Goal: Task Accomplishment & Management: Complete application form

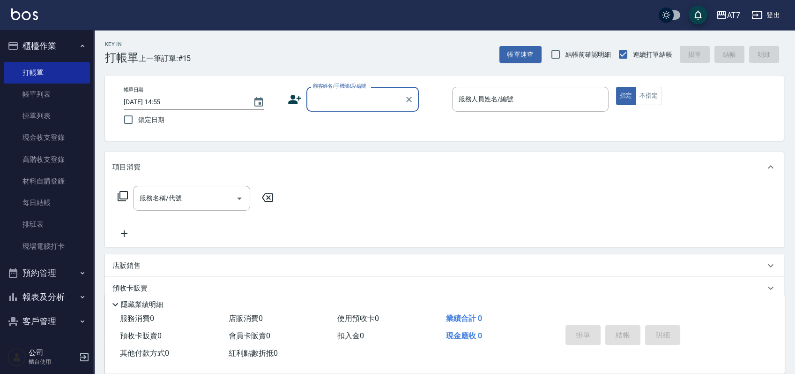
click at [319, 88] on label "顧客姓名/手機號碼/編號" at bounding box center [339, 85] width 53 height 7
click at [319, 91] on input "顧客姓名/手機號碼/編號" at bounding box center [356, 99] width 90 height 16
click at [331, 94] on input "顧客姓名/手機號碼/編號" at bounding box center [356, 99] width 90 height 16
type input "公司/公司15500/15500"
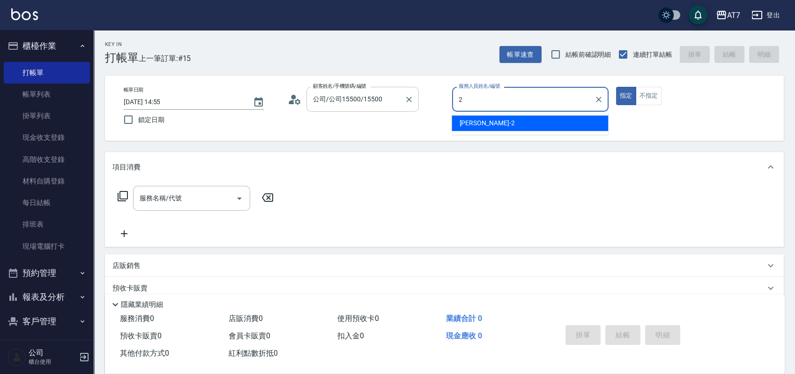
type input "[PERSON_NAME]-2"
type button "true"
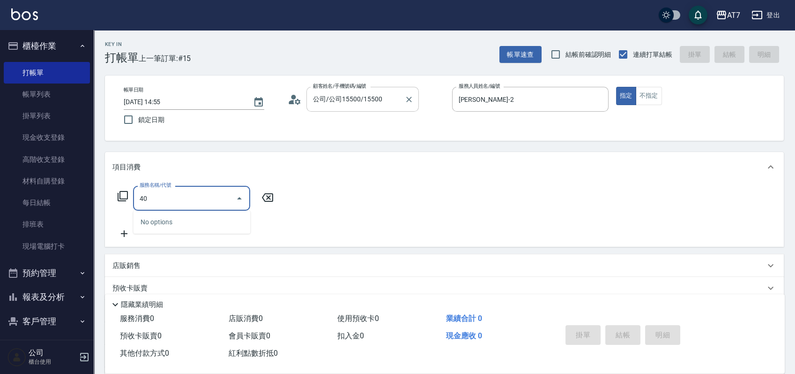
type input "401"
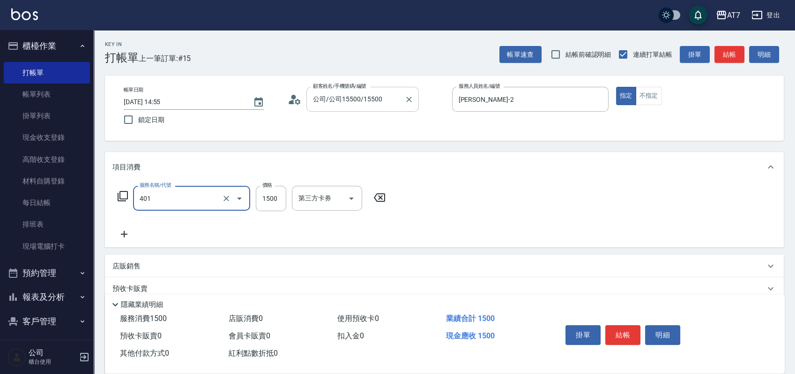
type input "150"
type input "染髮(互助)(401)"
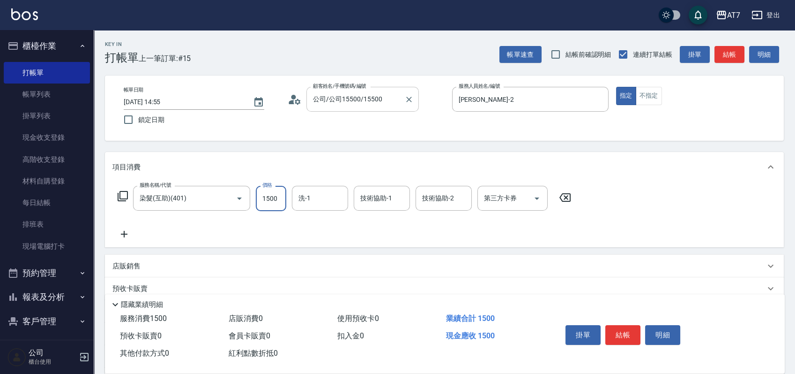
type input "2"
type input "0"
type input "215"
type input "20"
type input "2150"
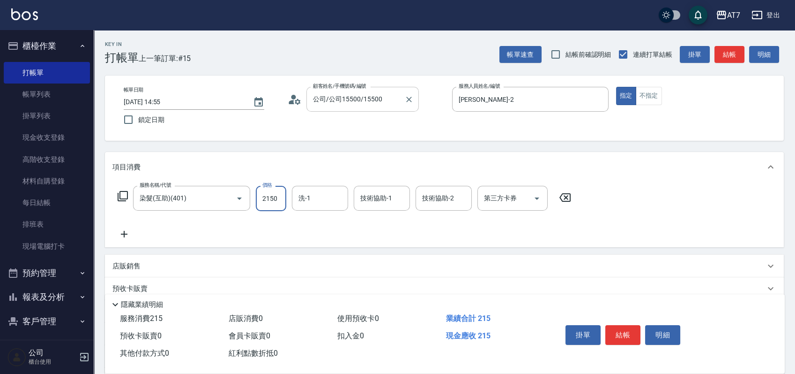
type input "210"
type input "2150"
type input "LU LU-35"
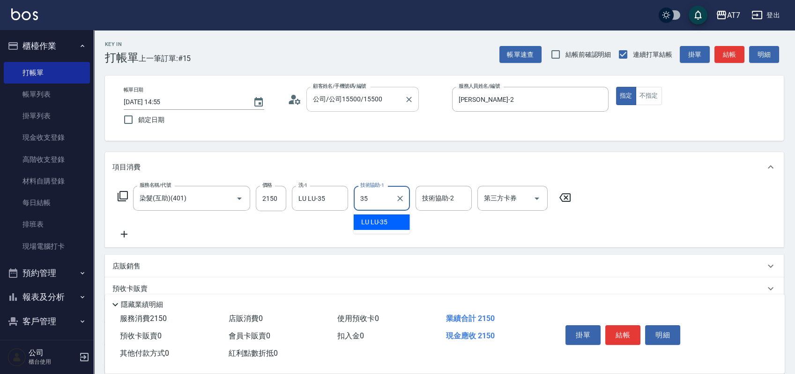
type input "LU LU-35"
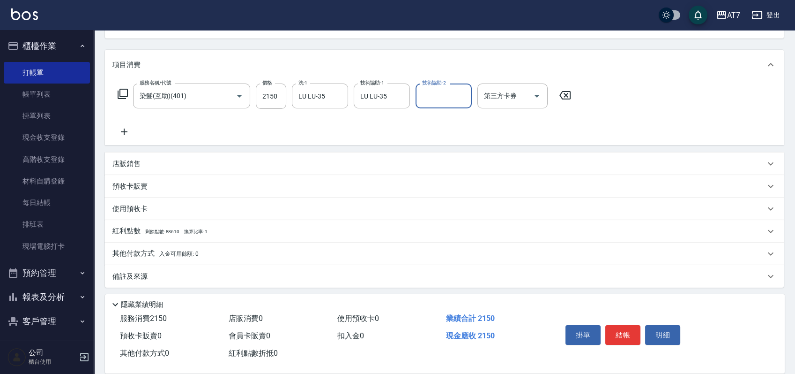
scroll to position [105, 0]
click at [329, 245] on div "其他付款方式 入金可用餘額: 0" at bounding box center [444, 251] width 679 height 22
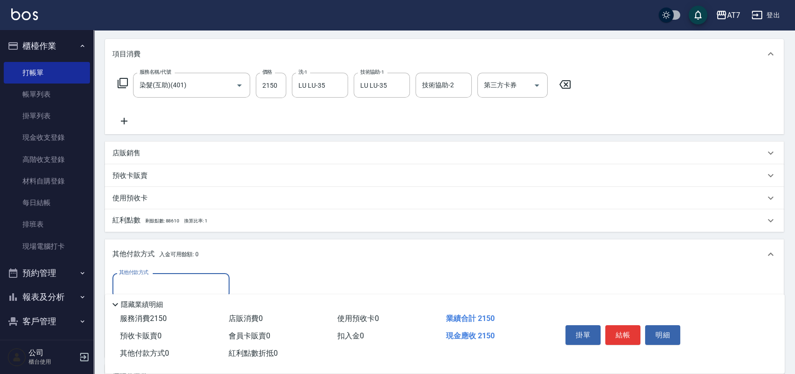
scroll to position [214, 0]
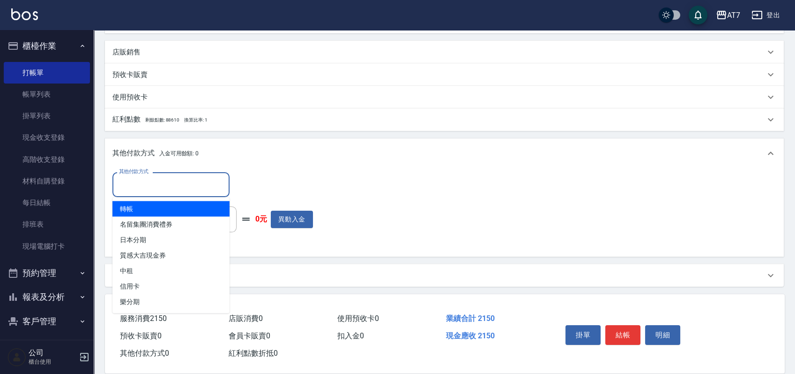
click at [156, 184] on input "其他付款方式" at bounding box center [171, 184] width 109 height 16
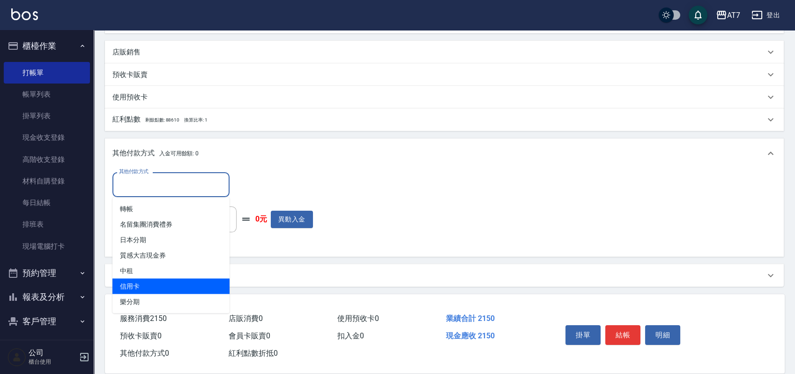
click at [140, 283] on span "信用卡" at bounding box center [170, 285] width 117 height 15
type input "信用卡"
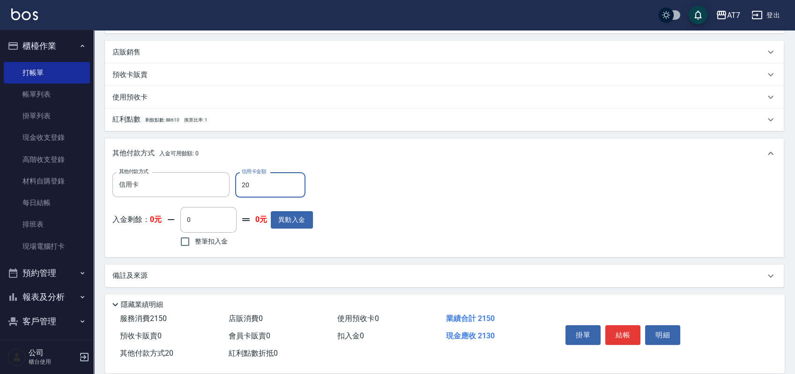
type input "210"
type input "190"
type input "2150"
type input "0"
type input "2150"
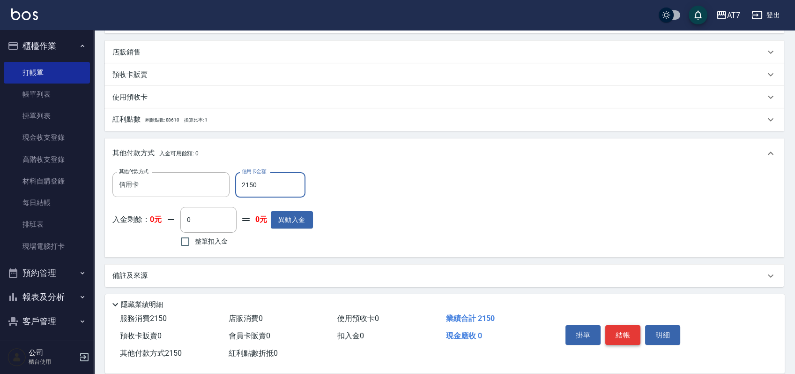
click at [621, 328] on button "結帳" at bounding box center [623, 335] width 35 height 20
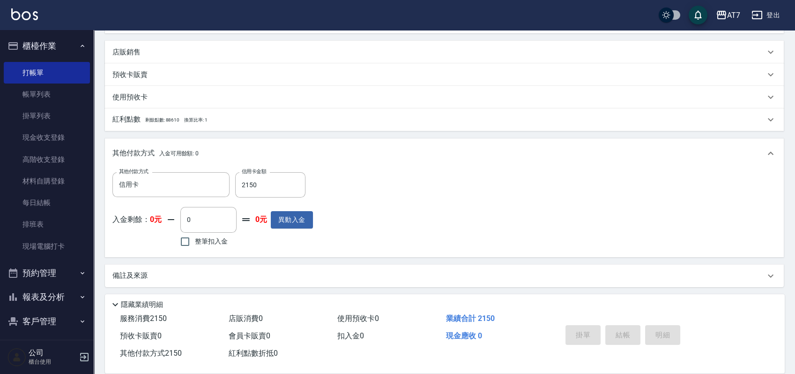
type input "[DATE] 15:55"
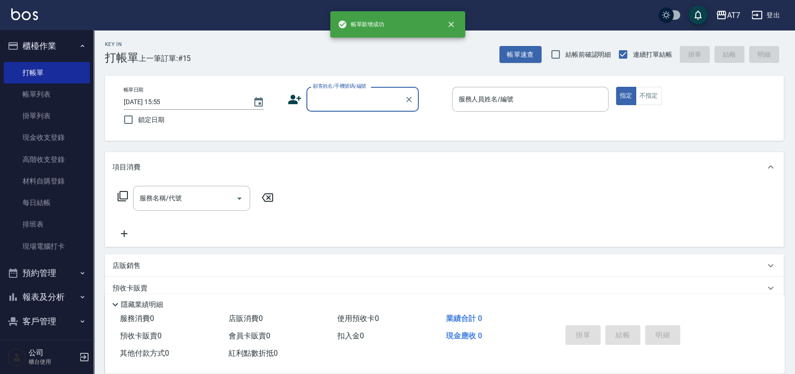
scroll to position [0, 0]
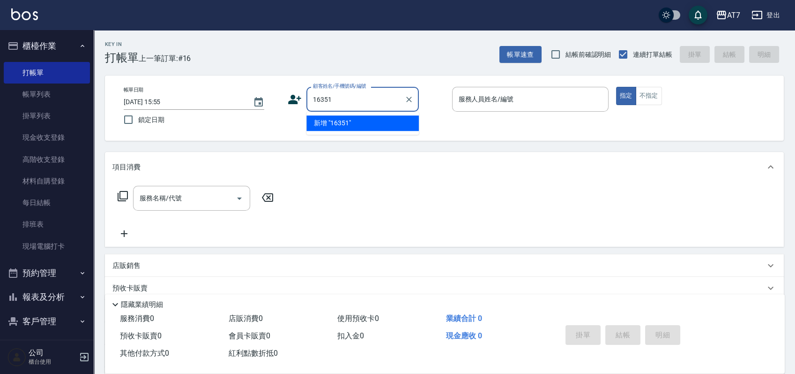
type input "16351"
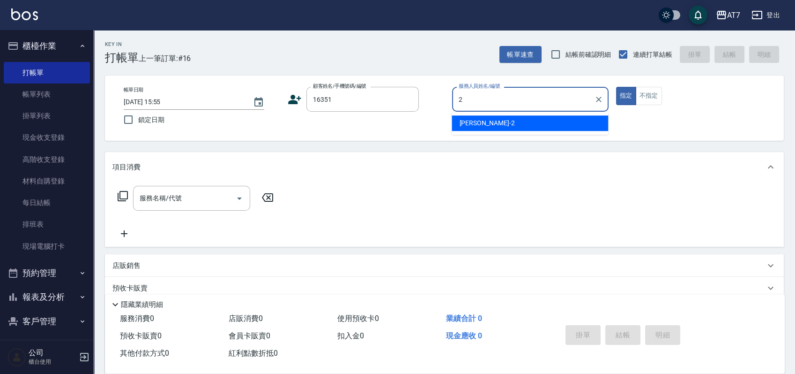
type input "[PERSON_NAME]-2"
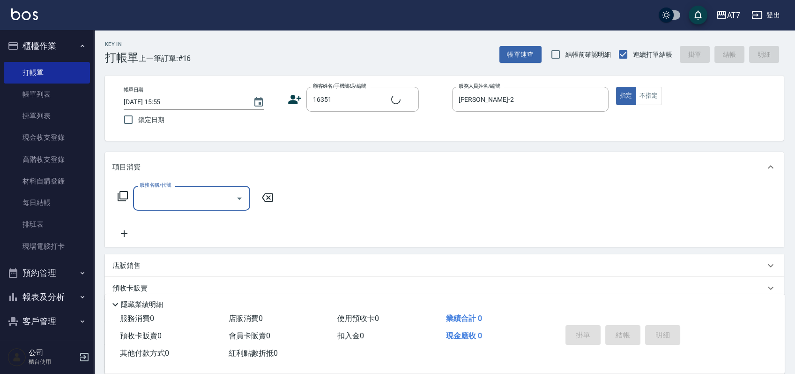
type input "公司/公司16351/16351"
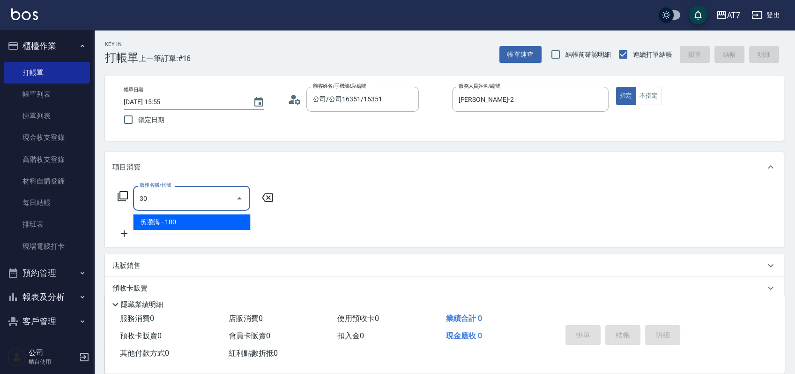
type input "300"
type input "10"
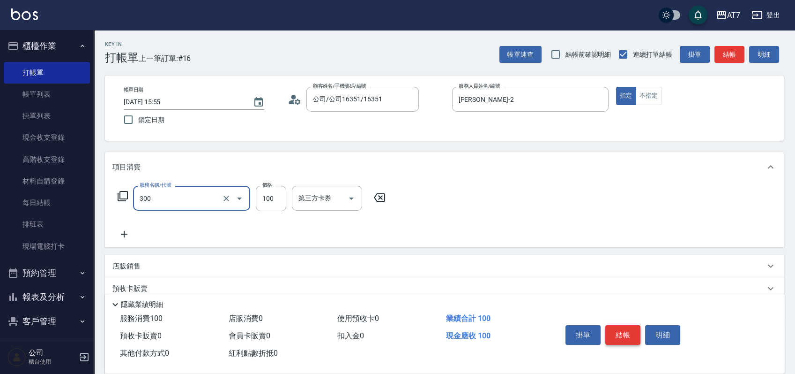
type input "剪瀏海(300)"
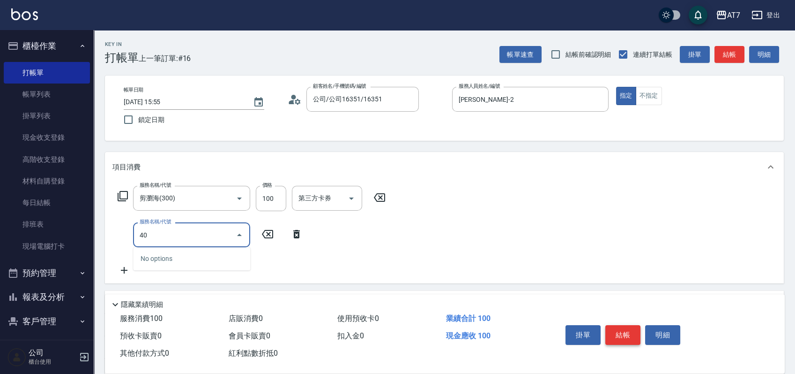
type input "401"
type input "160"
type input "染髮(互助)(401)"
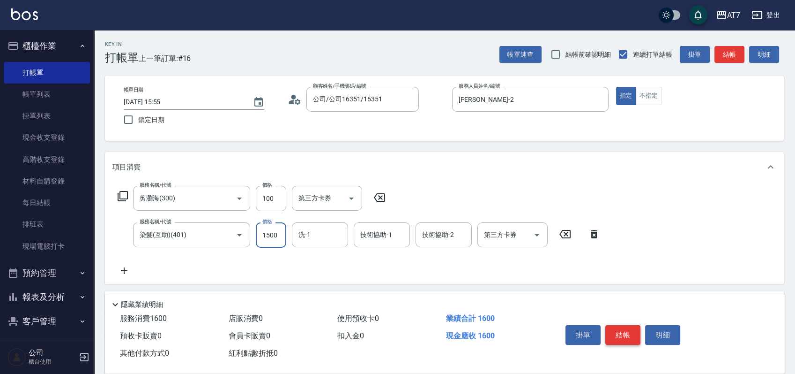
type input "2"
type input "10"
type input "200"
type input "30"
type input "2000"
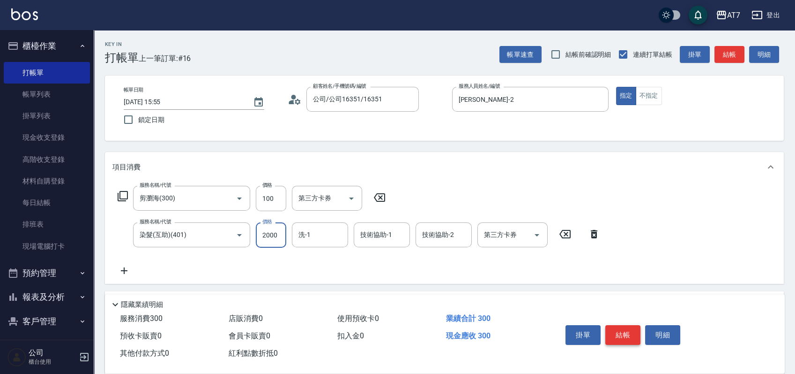
type input "210"
type input "2000"
type input "LU LU-35"
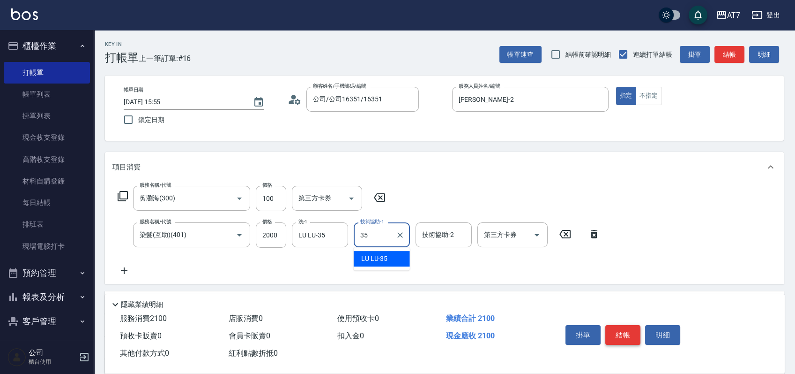
type input "LU LU-35"
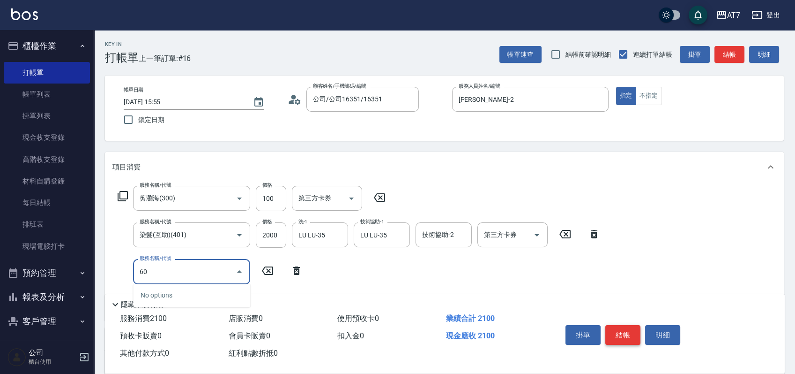
type input "607"
type input "360"
type input "東日玫瑰短（助）(607)"
type input "1"
type input "210"
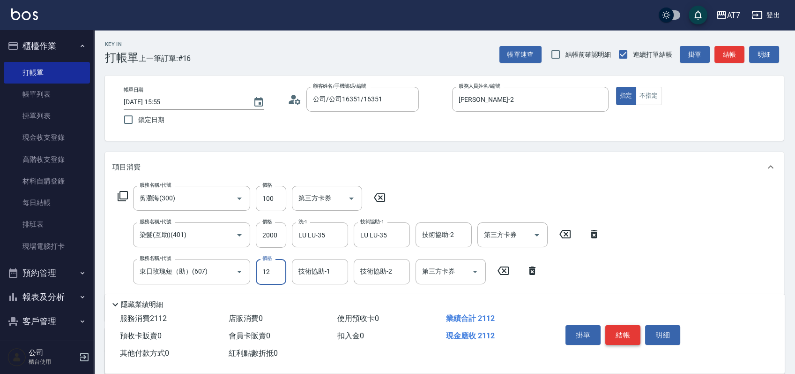
type input "120"
type input "220"
type input "1200"
type input "330"
type input "1200"
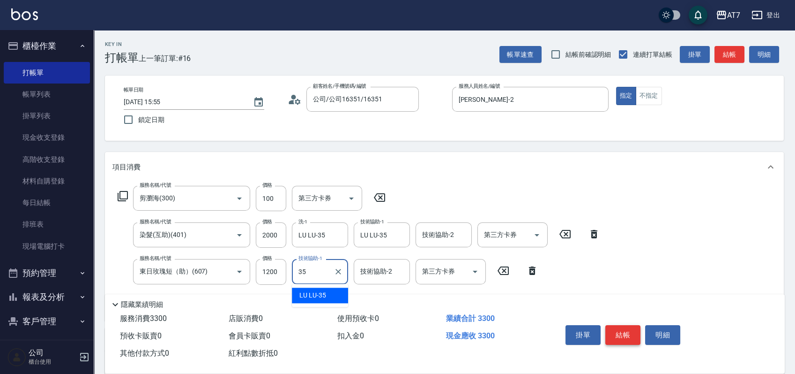
type input "LU LU-35"
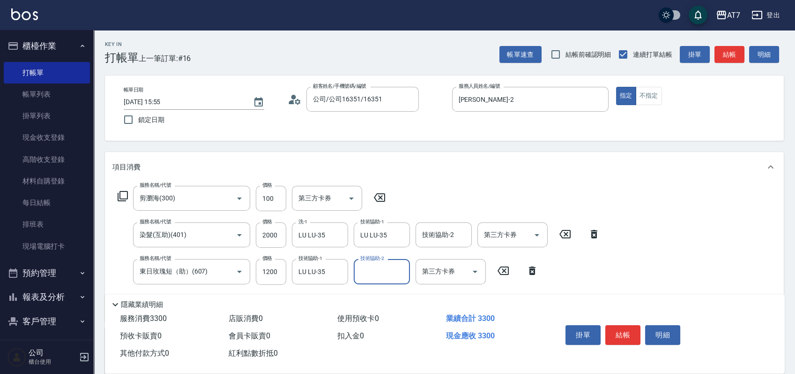
scroll to position [178, 0]
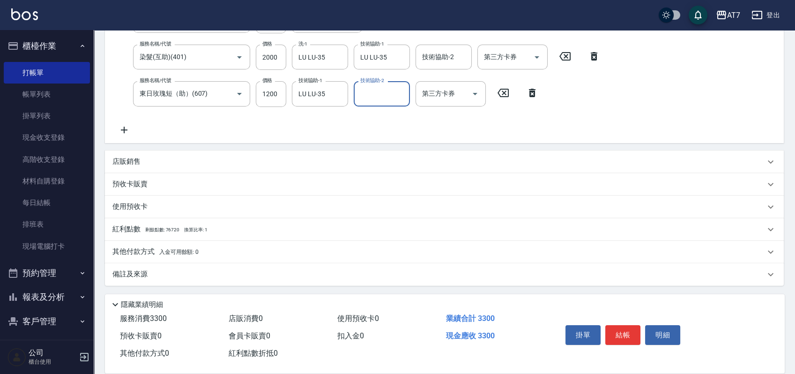
click at [224, 252] on div "其他付款方式 入金可用餘額: 0" at bounding box center [438, 252] width 653 height 10
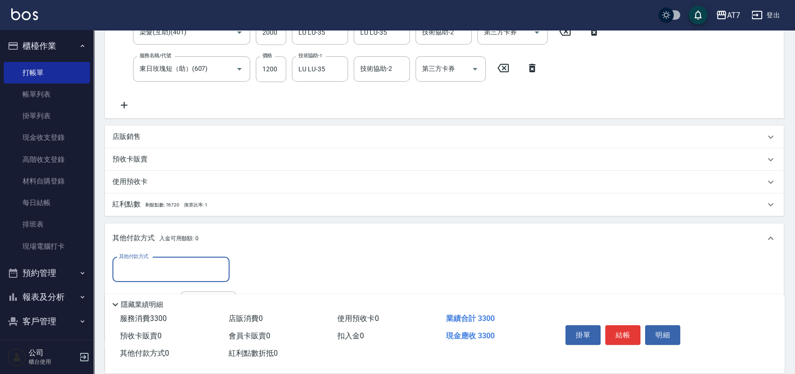
scroll to position [240, 0]
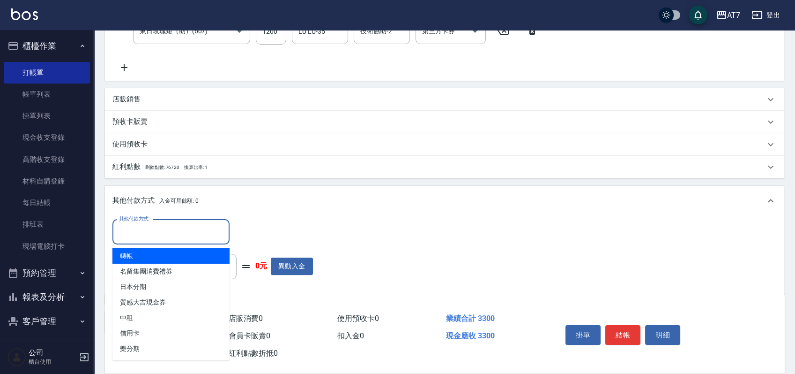
click at [136, 234] on input "其他付款方式" at bounding box center [171, 232] width 109 height 16
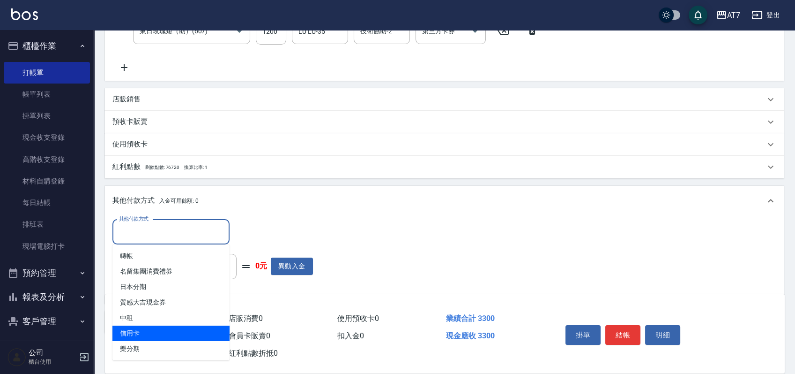
click at [146, 328] on span "信用卡" at bounding box center [170, 332] width 117 height 15
type input "信用卡"
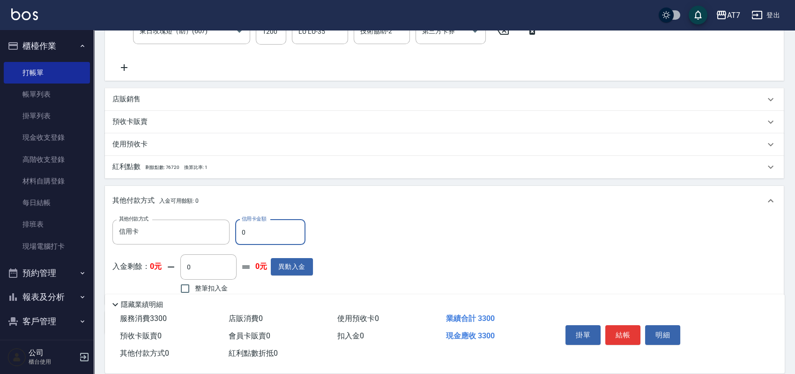
type input "30"
type input "320"
type input "330"
type input "290"
type input "3300"
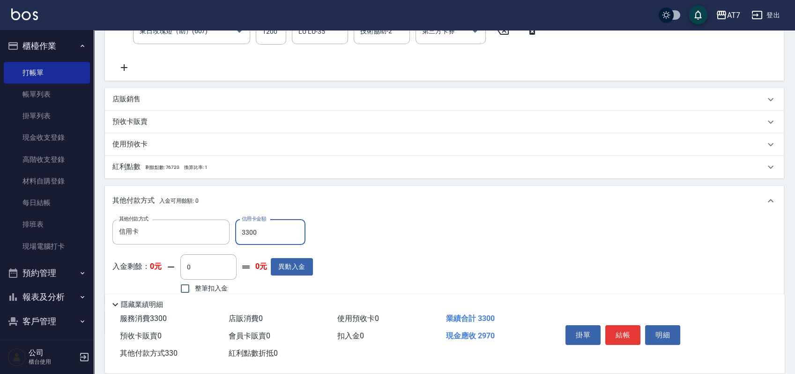
type input "0"
type input "3300"
click at [625, 325] on button "結帳" at bounding box center [623, 335] width 35 height 20
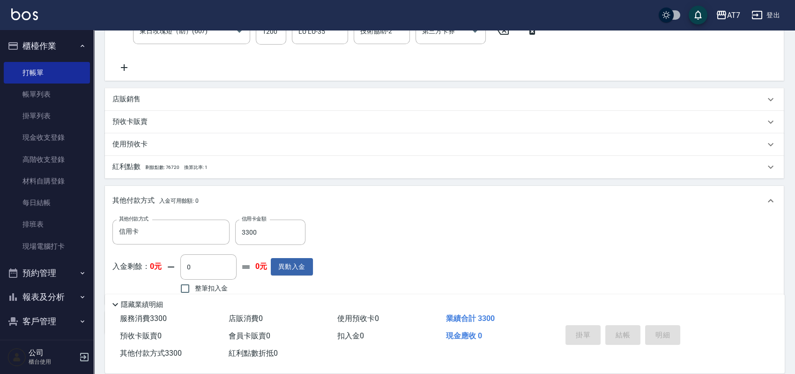
type input "[DATE] 15:56"
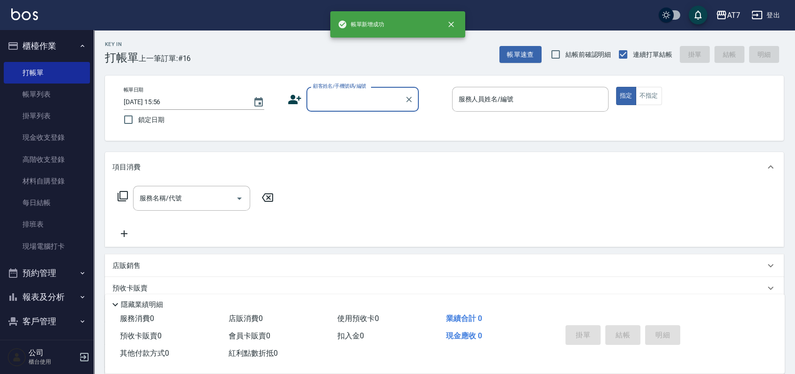
scroll to position [0, 0]
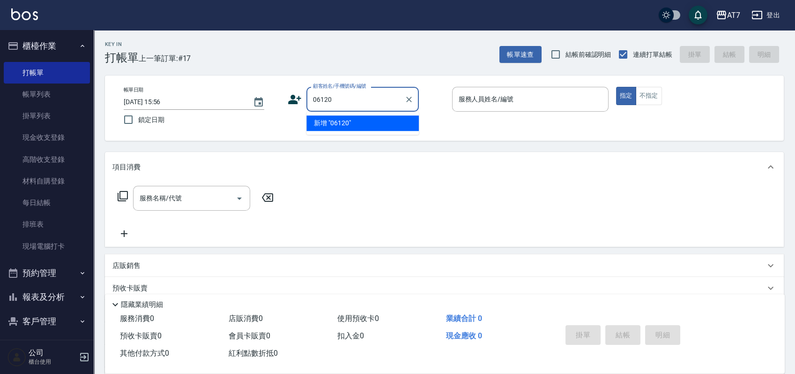
type input "06120"
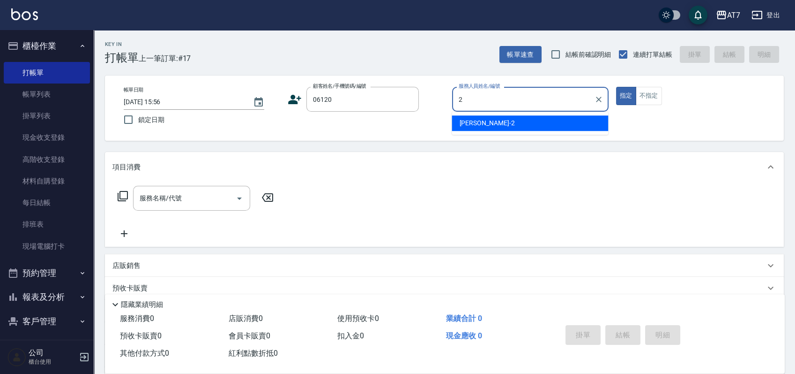
type input "[PERSON_NAME]-2"
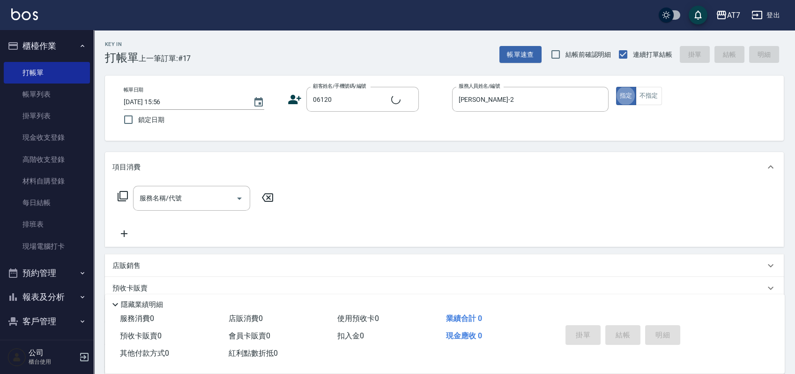
type input "公司單/06120-1/06120"
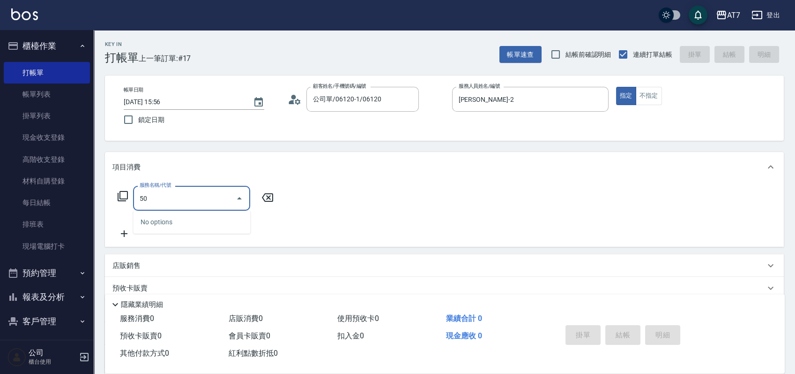
type input "501"
type input "30"
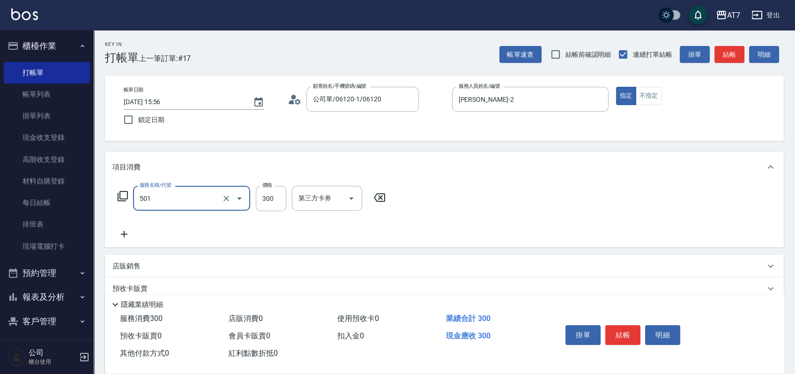
type input "洗髮(互助)(501)"
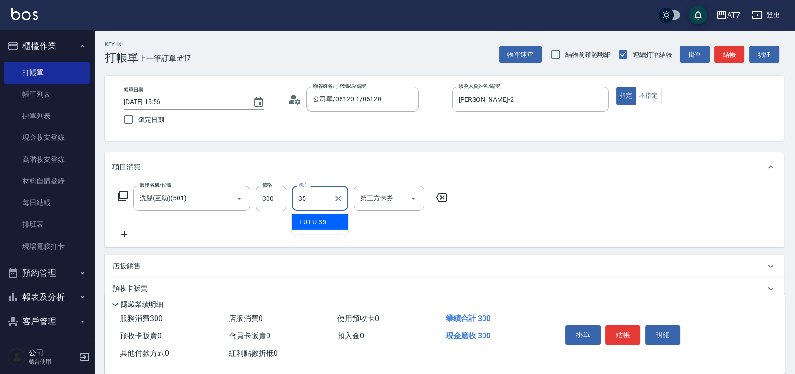
type input "LU LU-35"
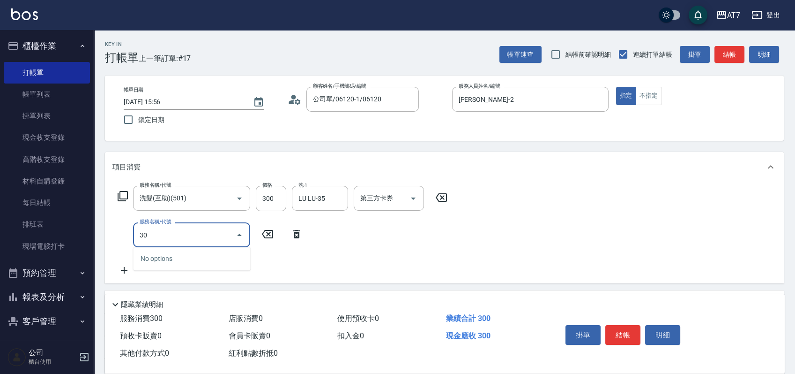
type input "302"
type input "60"
type input "剪髮(302)"
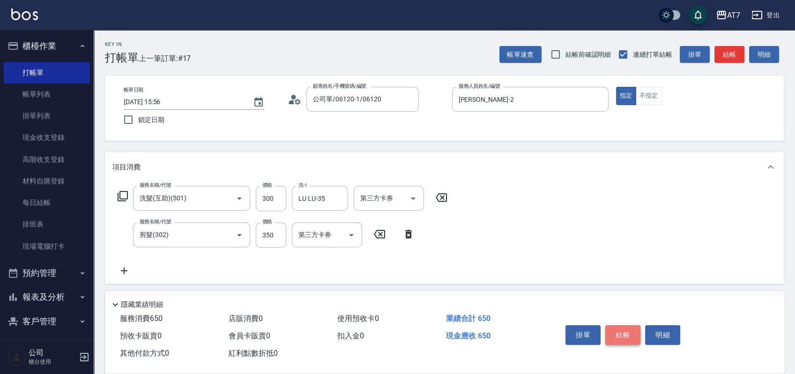
click at [627, 331] on button "結帳" at bounding box center [623, 335] width 35 height 20
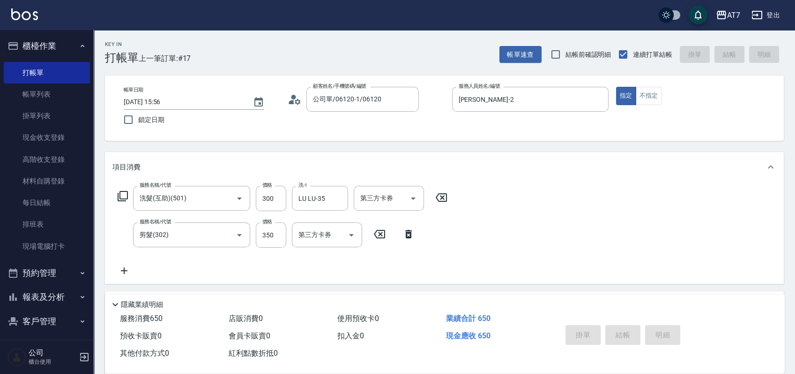
type input "[DATE] 16:04"
type input "0"
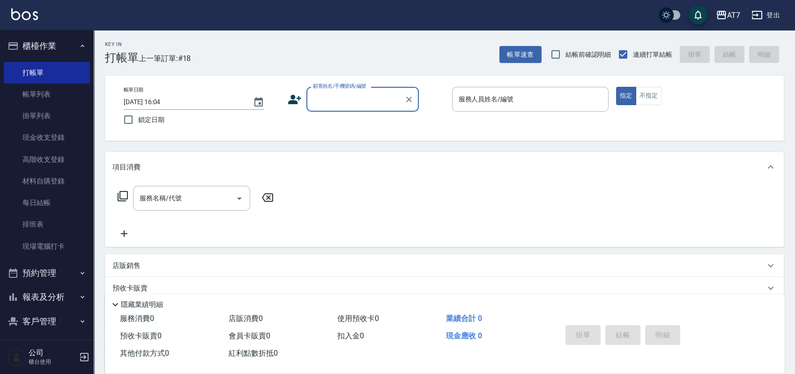
click at [356, 98] on input "顧客姓名/手機號碼/編號" at bounding box center [356, 99] width 90 height 16
click at [356, 99] on input "顧客姓名/手機號碼/編號" at bounding box center [356, 99] width 90 height 16
type input "16351"
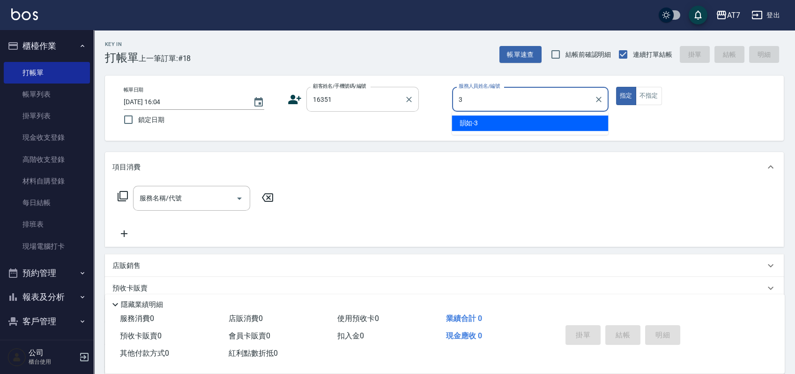
type input "韻如-3"
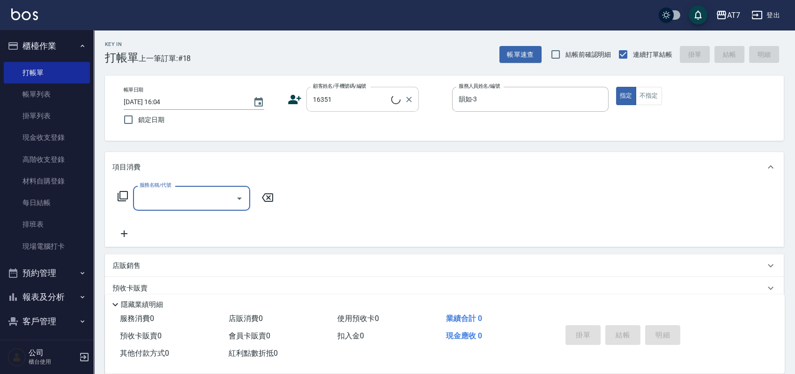
type input "4"
type input "公司/公司16351/16351"
type input "400"
type input "150"
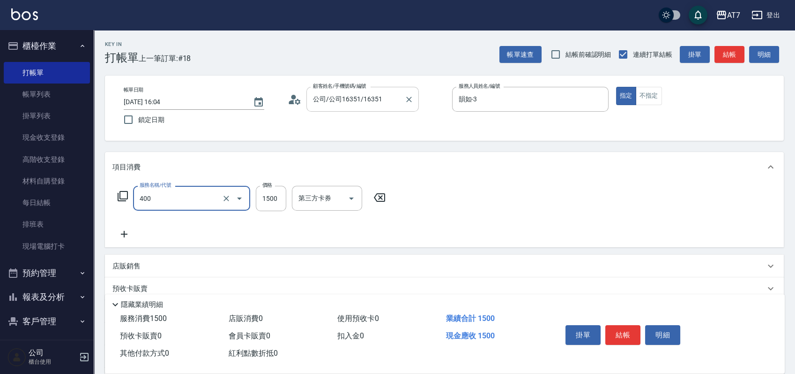
type input "染髮(400)"
type input "2"
type input "0"
type input "238"
type input "20"
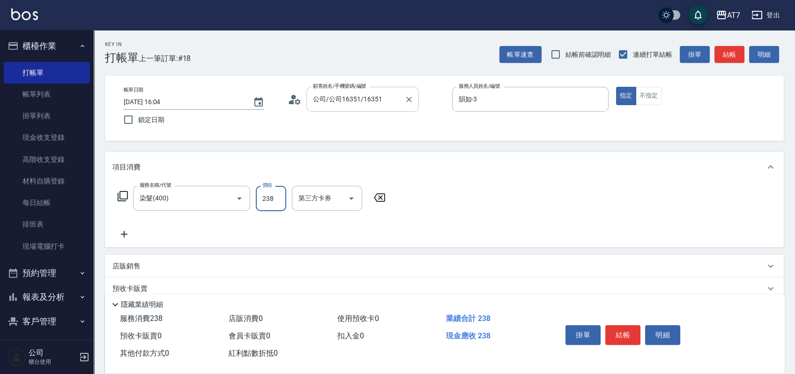
type input "2380"
type input "230"
type input "2380"
click at [629, 329] on button "結帳" at bounding box center [623, 335] width 35 height 20
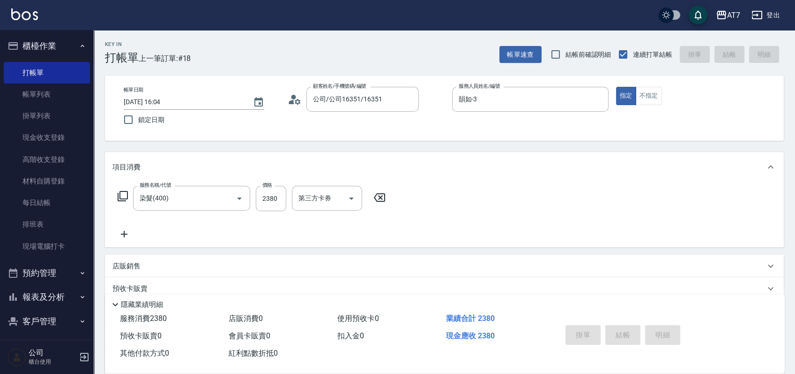
type input "[DATE] 16:07"
type input "0"
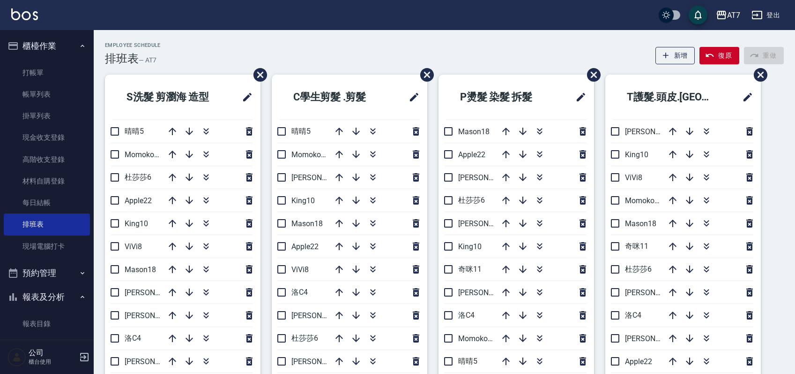
scroll to position [35, 0]
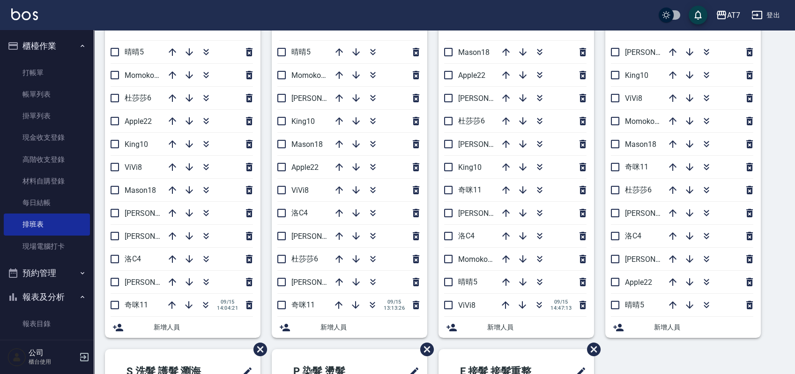
scroll to position [97, 0]
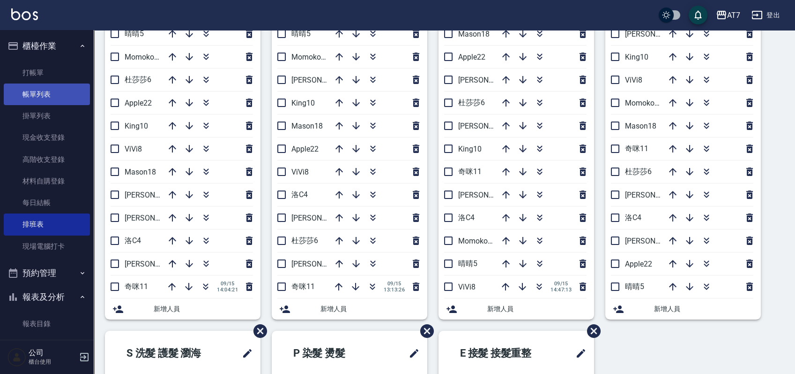
click at [22, 97] on link "帳單列表" at bounding box center [47, 94] width 86 height 22
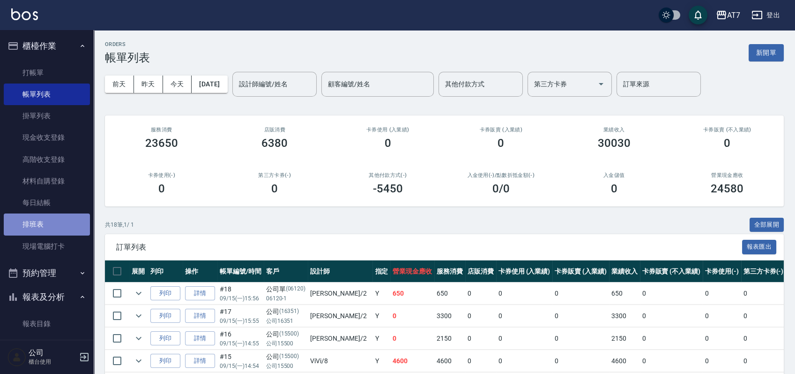
click at [56, 223] on link "排班表" at bounding box center [47, 224] width 86 height 22
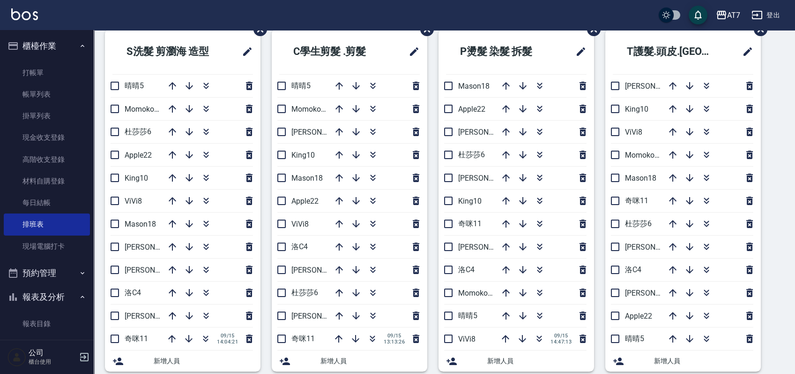
scroll to position [47, 0]
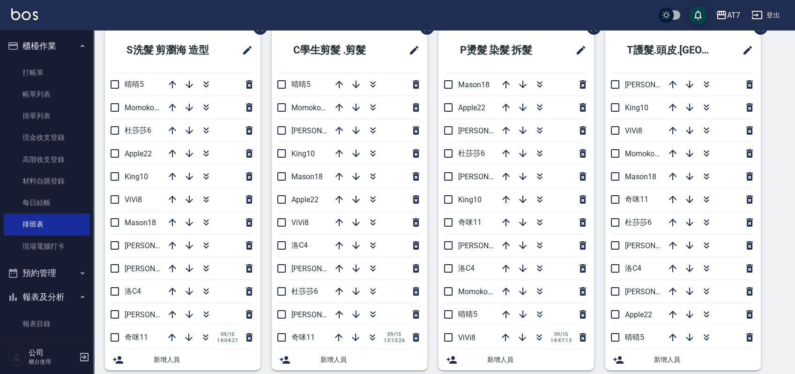
click at [775, 142] on div "S洗髮 剪瀏海 造型 晴晴5 Momoko12 杜莎莎6 Apple22 King10 ViVi8 Mason18 郭郭9 泰拉7 洛C4 伊蕾2 奇咪11 …" at bounding box center [439, 381] width 690 height 707
